Goal: Task Accomplishment & Management: Complete application form

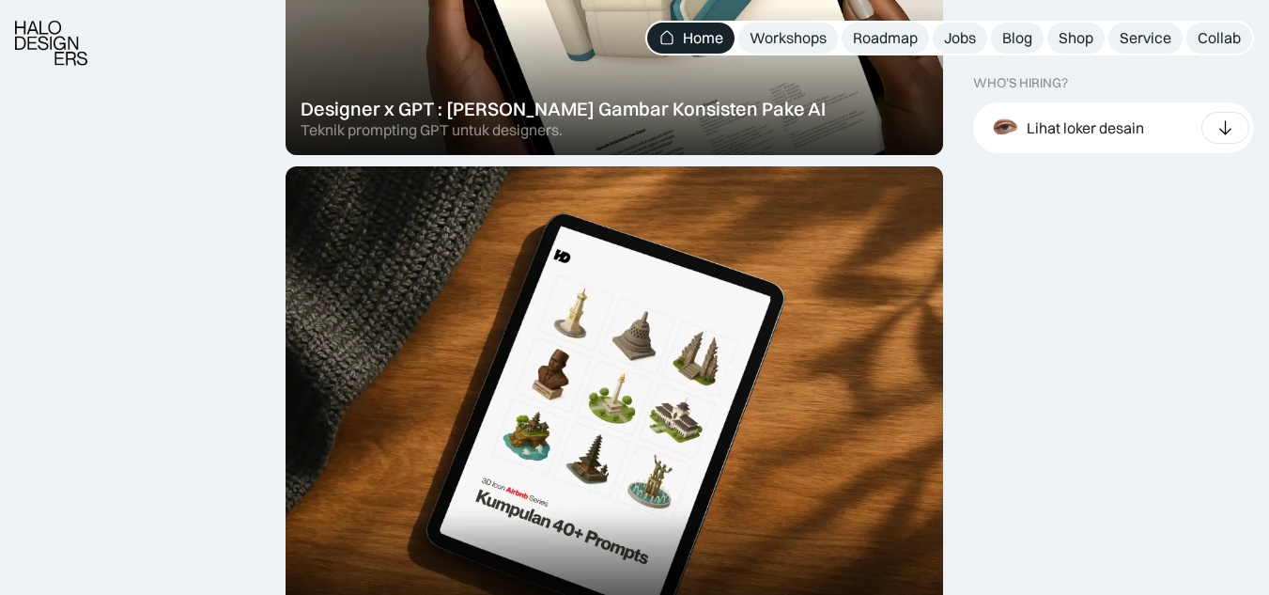
scroll to position [845, 0]
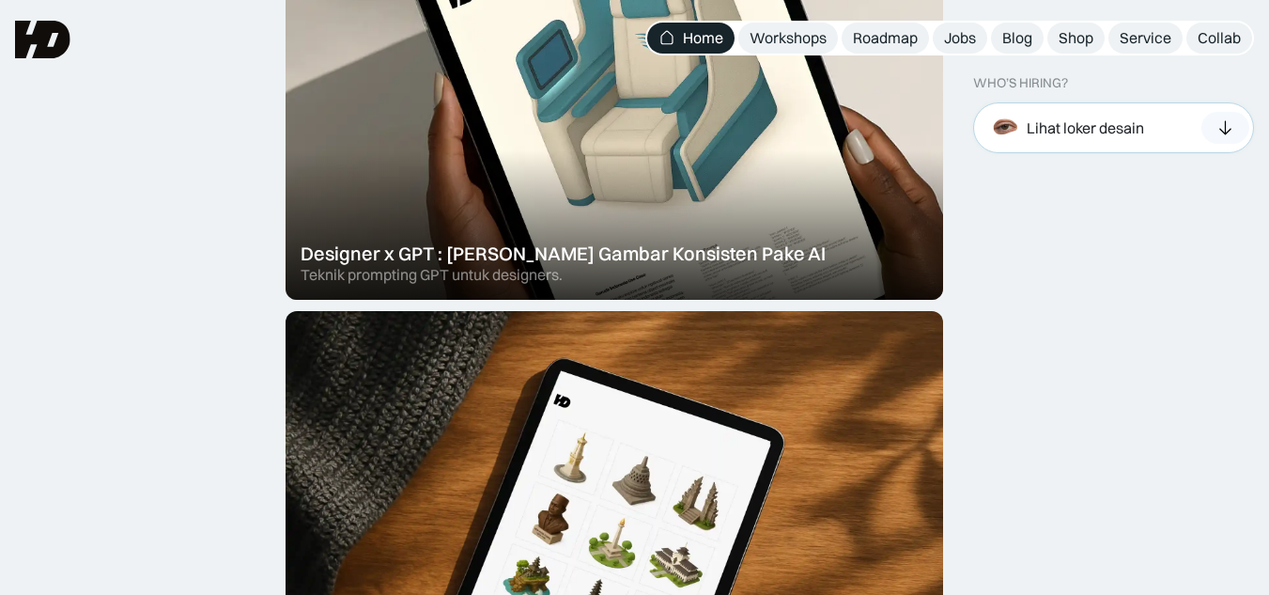
click at [1144, 130] on div "Lihat loker desain" at bounding box center [1085, 127] width 117 height 20
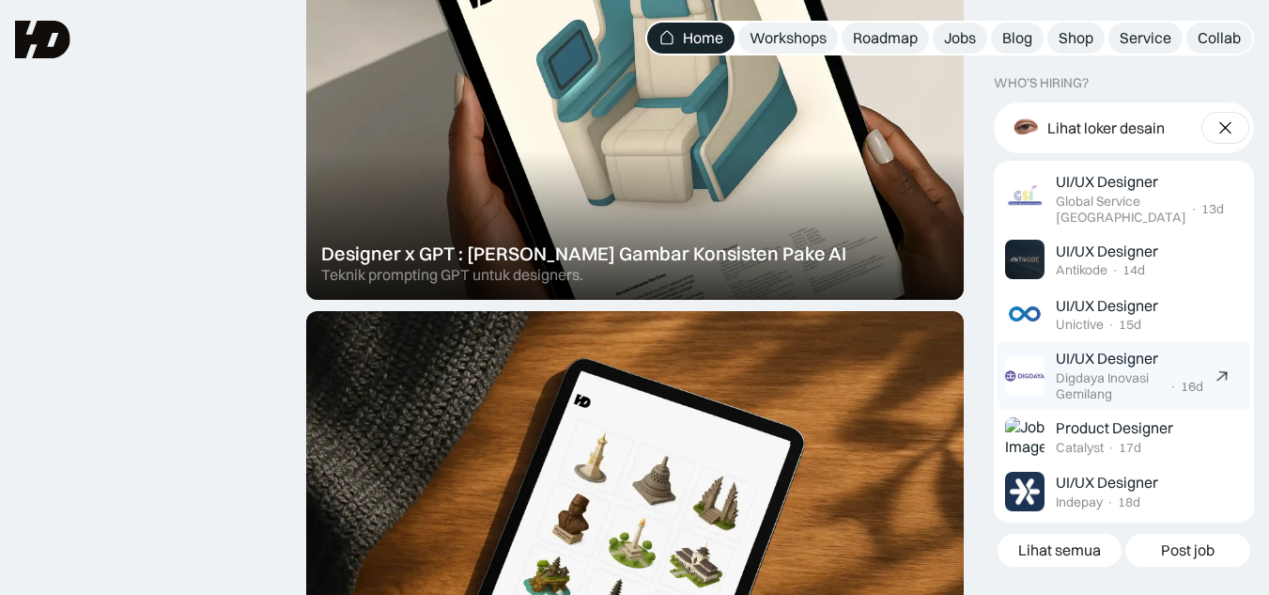
click at [1130, 373] on div "Digdaya Inovasi Gemilang" at bounding box center [1111, 386] width 111 height 32
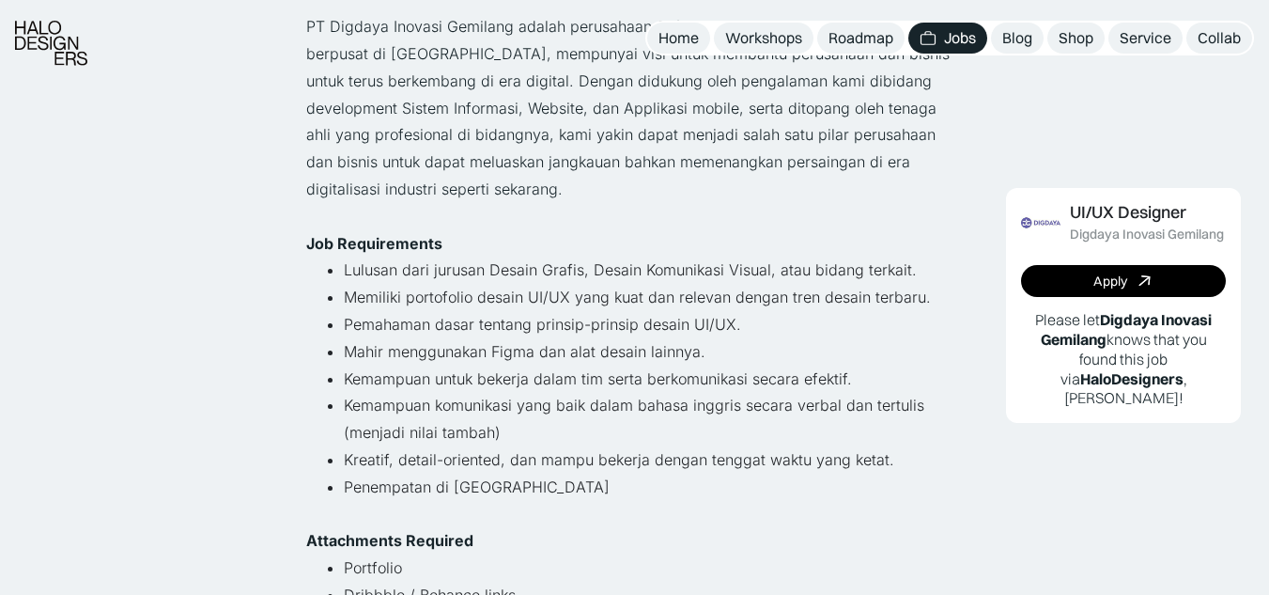
scroll to position [282, 0]
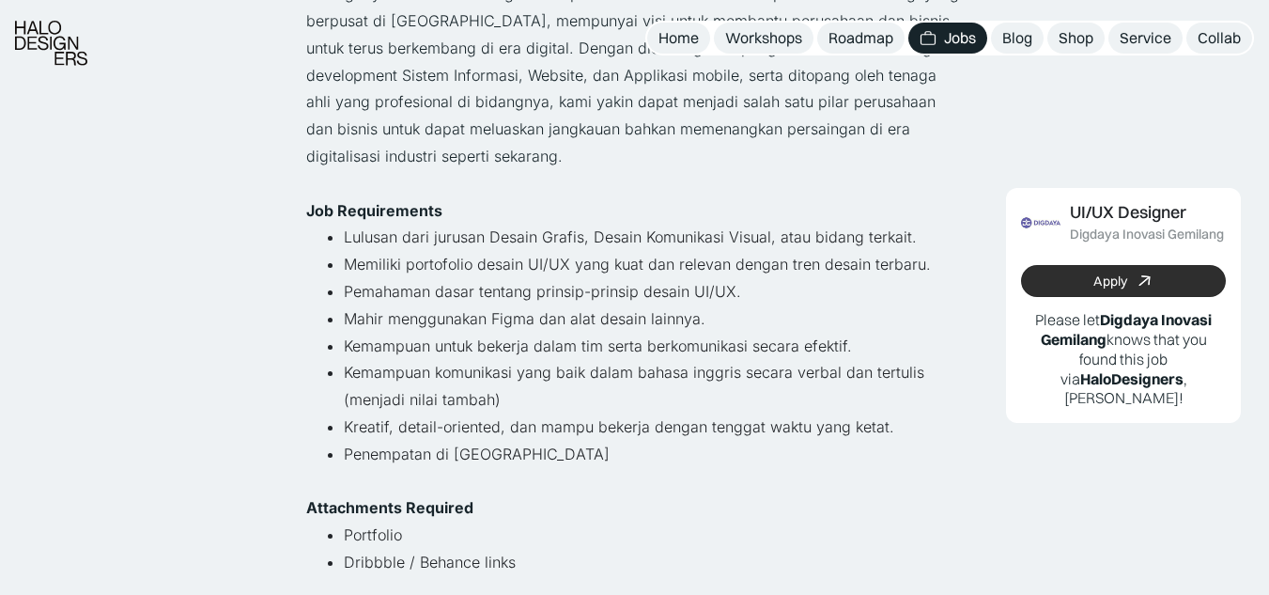
click at [1102, 278] on div "Apply" at bounding box center [1110, 281] width 34 height 16
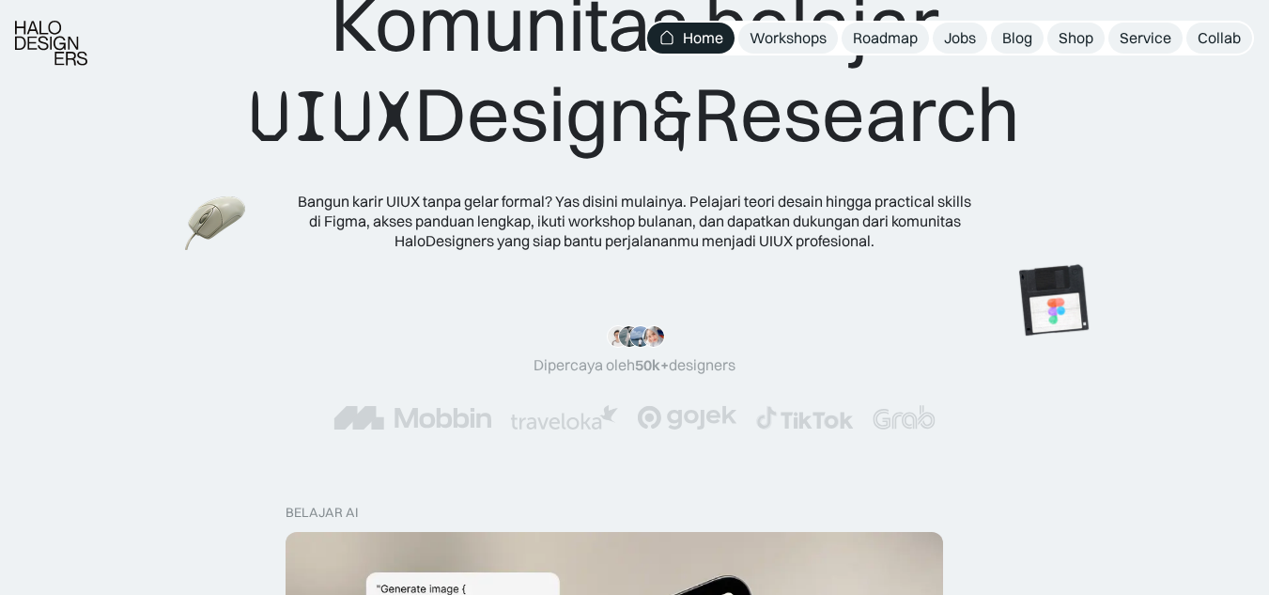
scroll to position [470, 0]
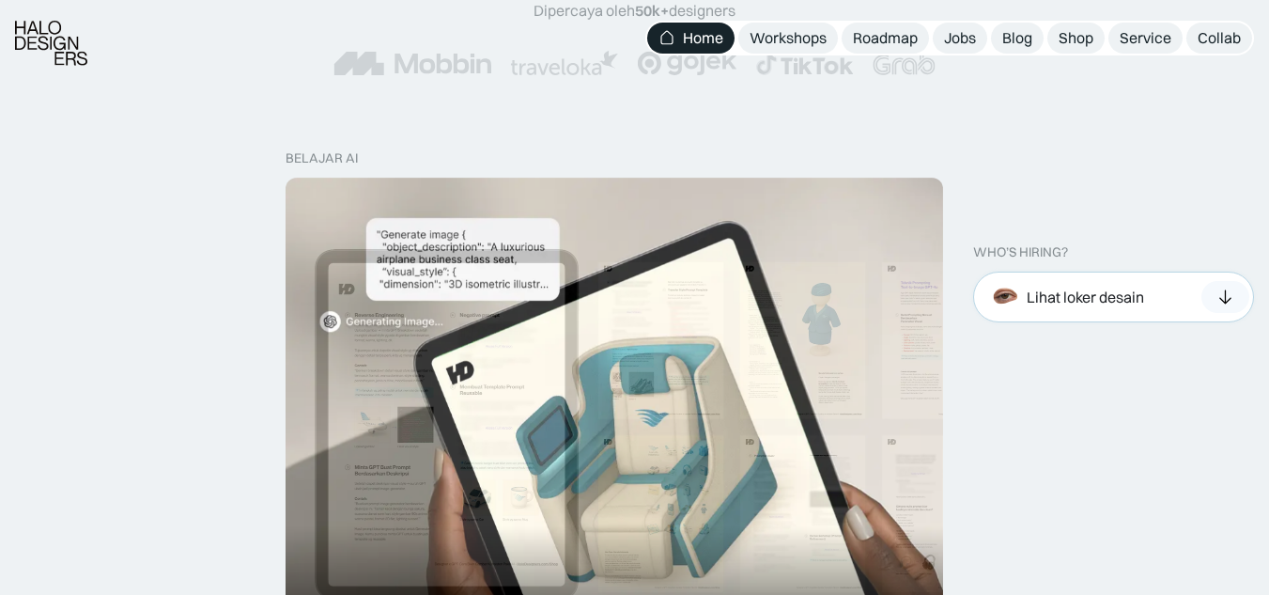
click at [1091, 304] on div "Lihat loker desain" at bounding box center [1085, 297] width 117 height 20
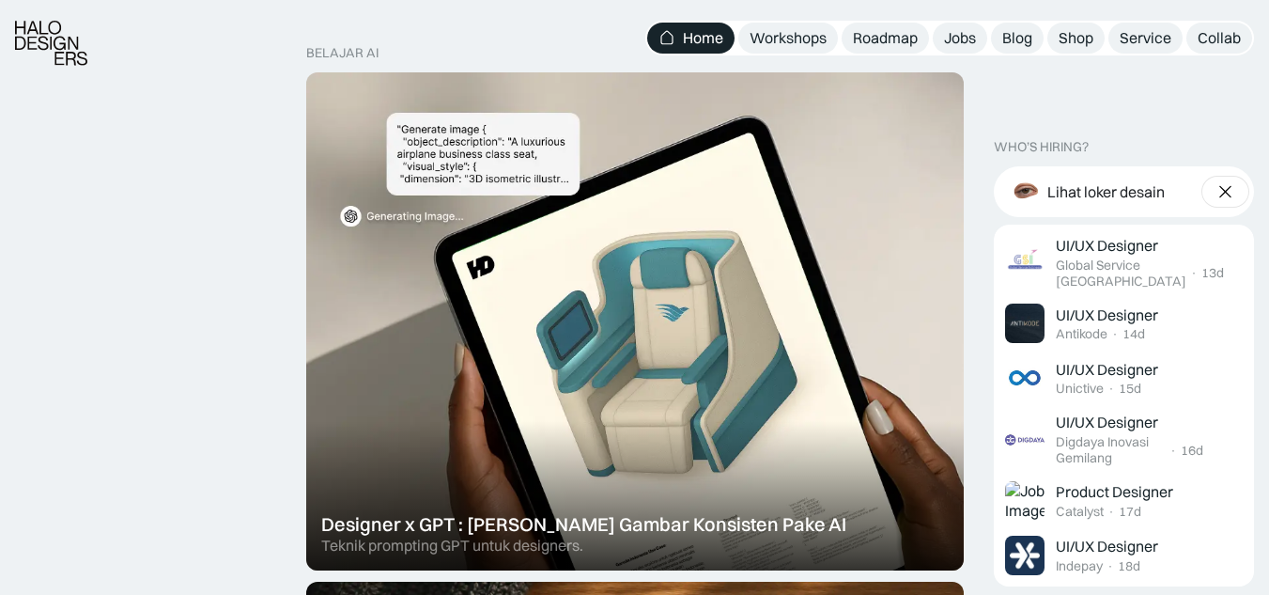
scroll to position [658, 0]
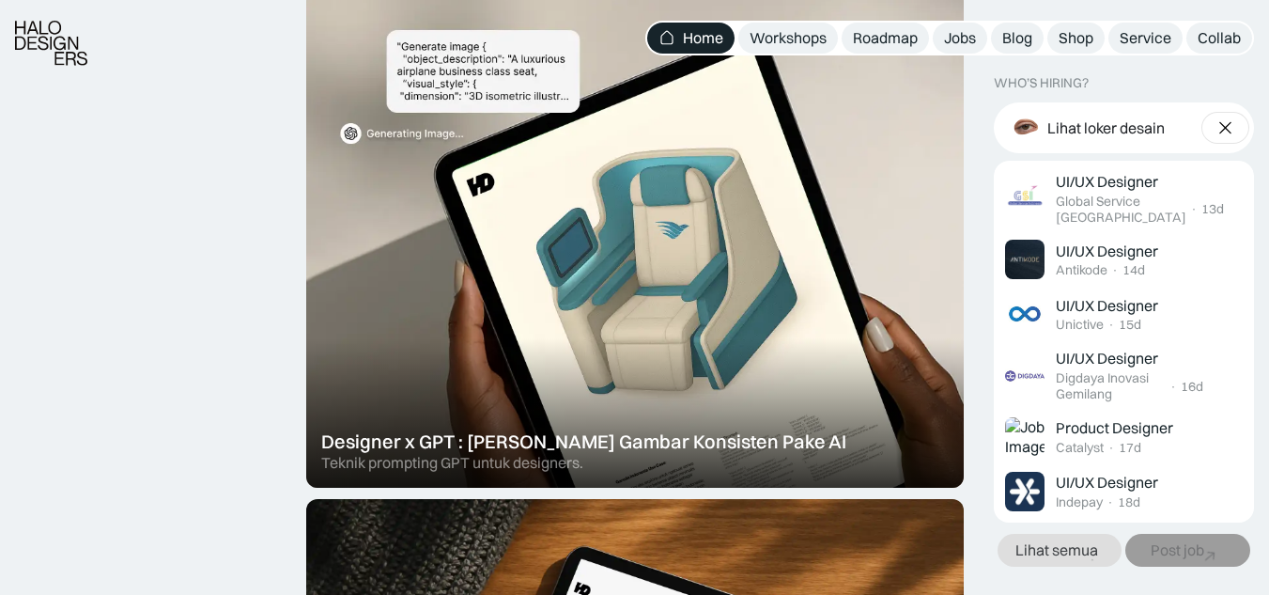
click at [1089, 548] on div "Lihat semua" at bounding box center [1056, 550] width 83 height 20
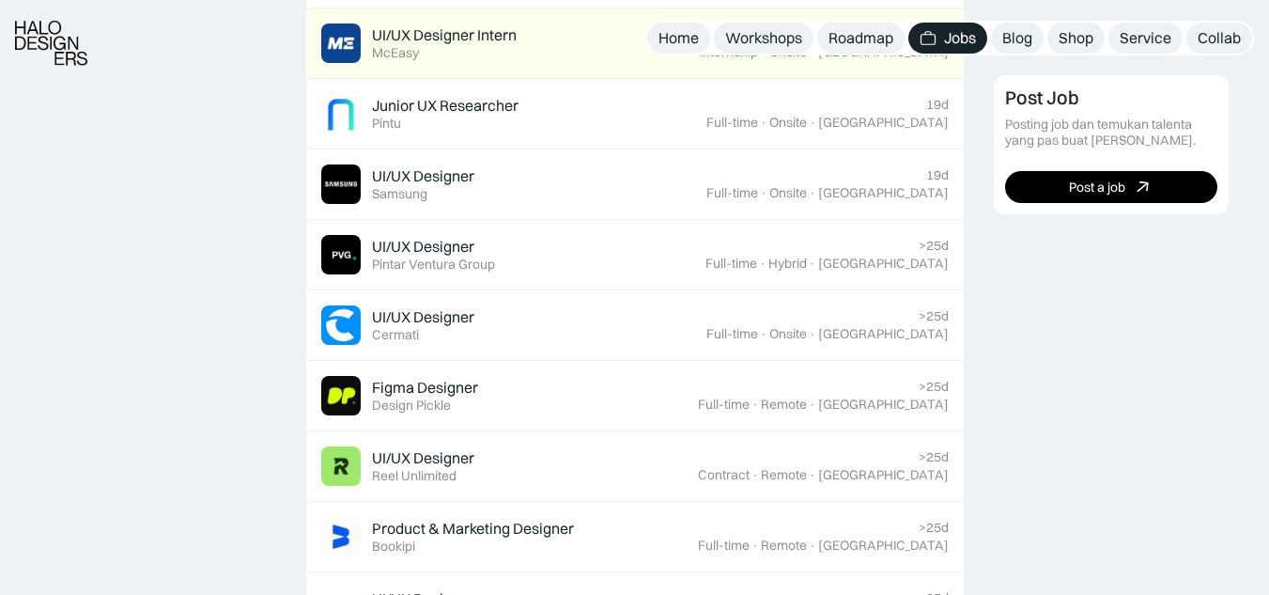
scroll to position [1221, 0]
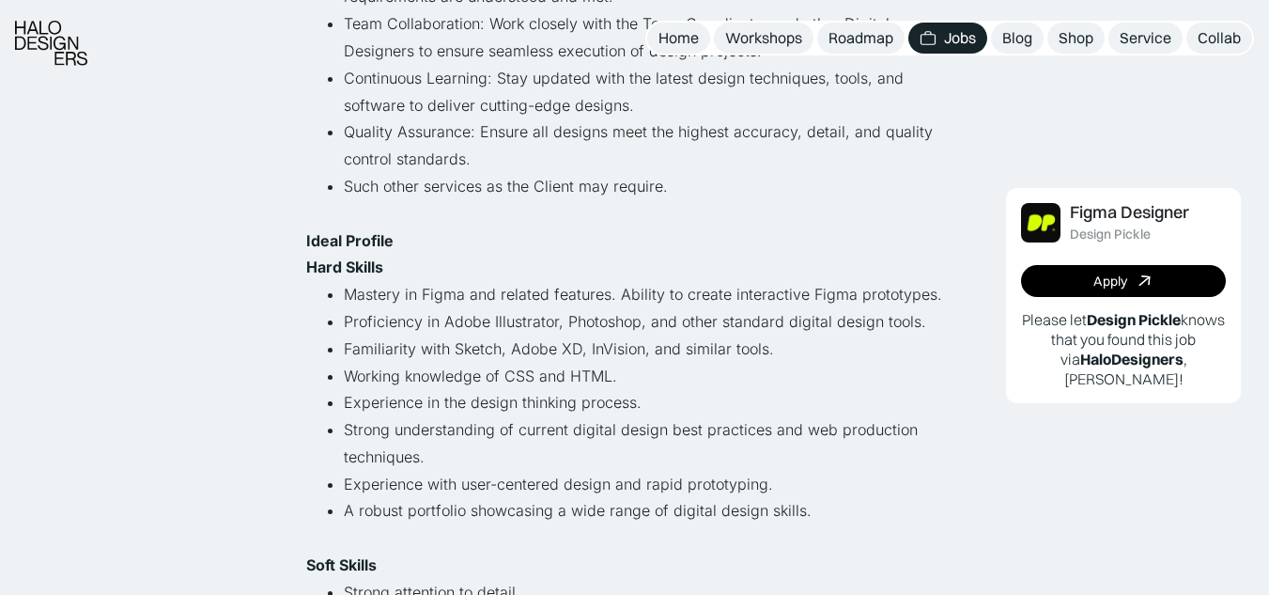
scroll to position [1033, 0]
